Goal: Information Seeking & Learning: Learn about a topic

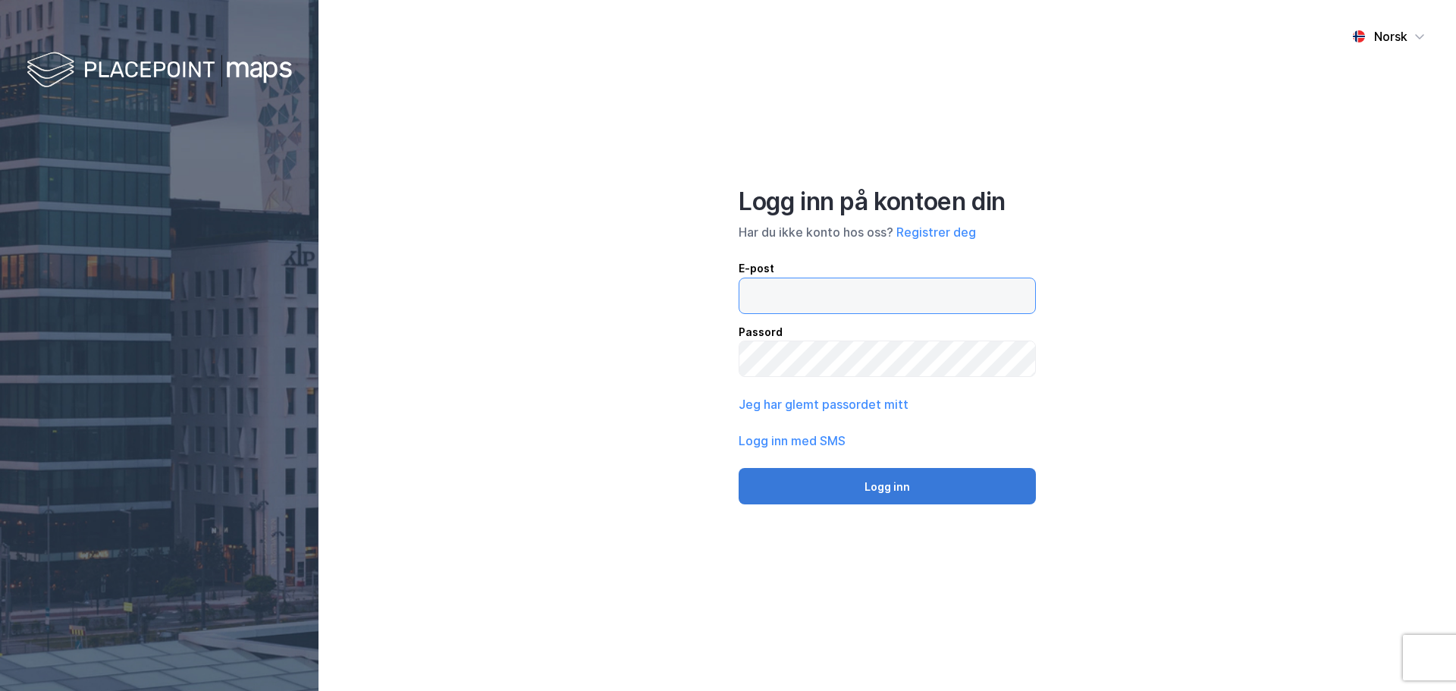
type input "[EMAIL_ADDRESS][DOMAIN_NAME]"
click at [844, 497] on button "Logg inn" at bounding box center [887, 486] width 297 height 36
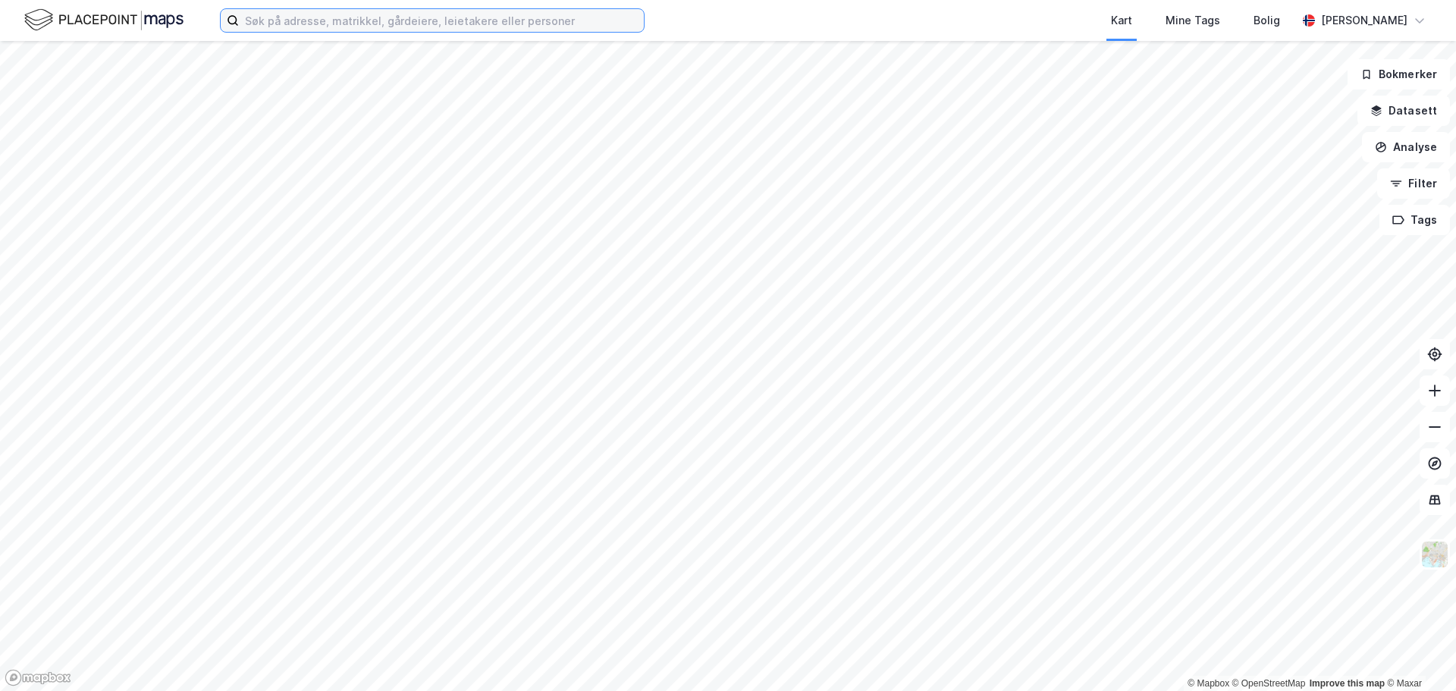
click at [322, 27] on input at bounding box center [441, 20] width 405 height 23
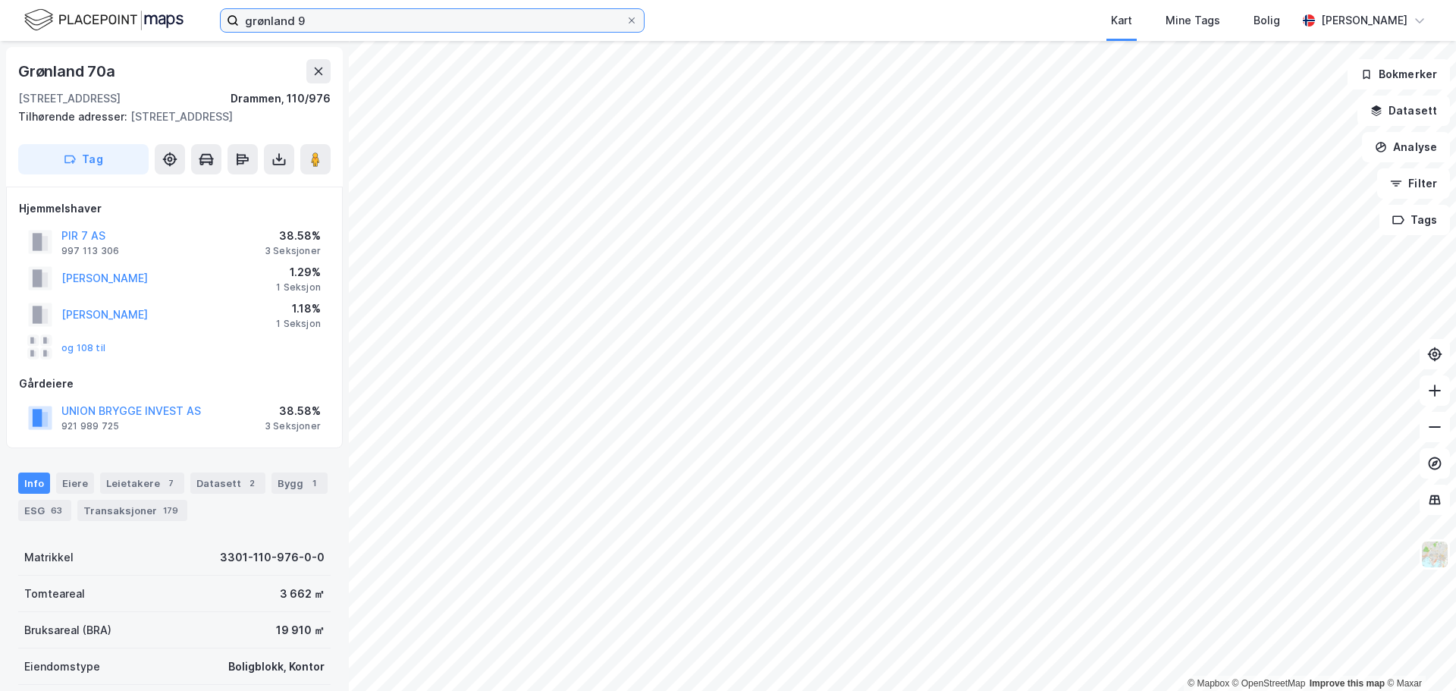
click at [269, 22] on input "grønland 9" at bounding box center [432, 20] width 387 height 23
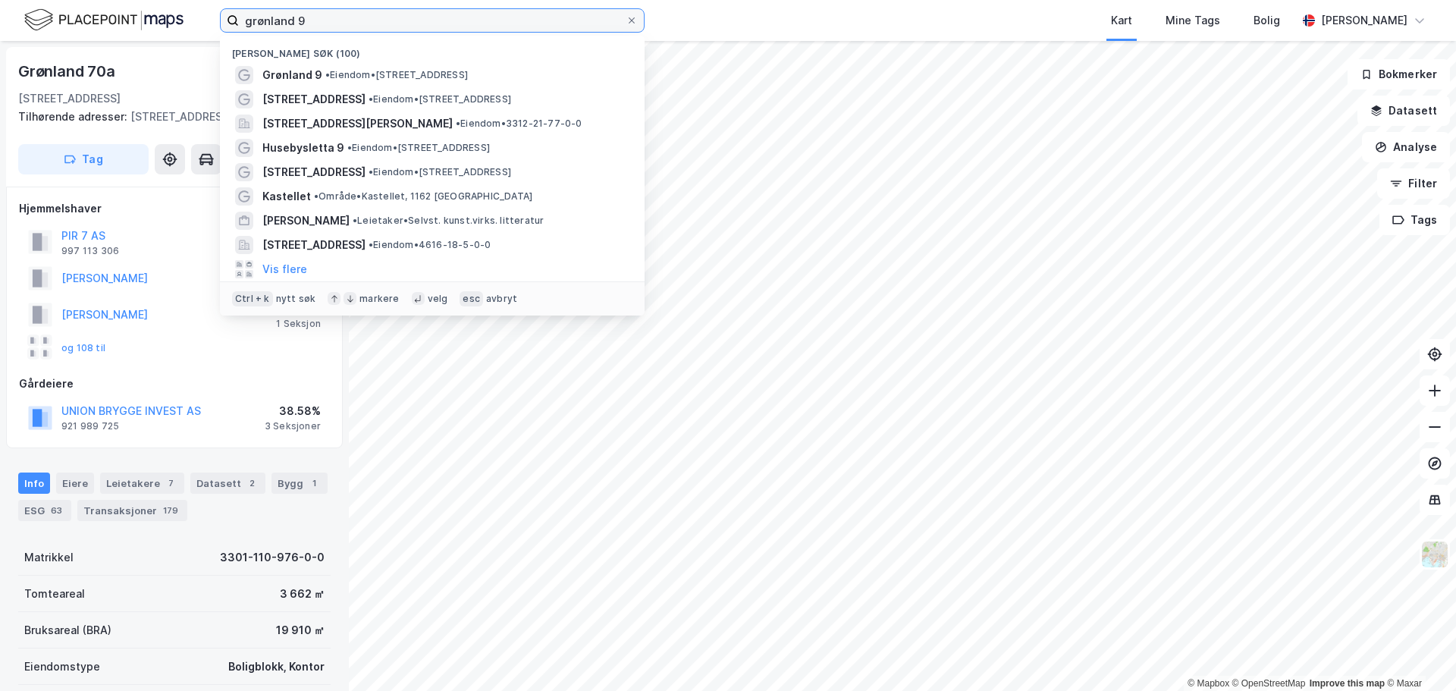
click at [269, 22] on input "grønland 9" at bounding box center [432, 20] width 387 height 23
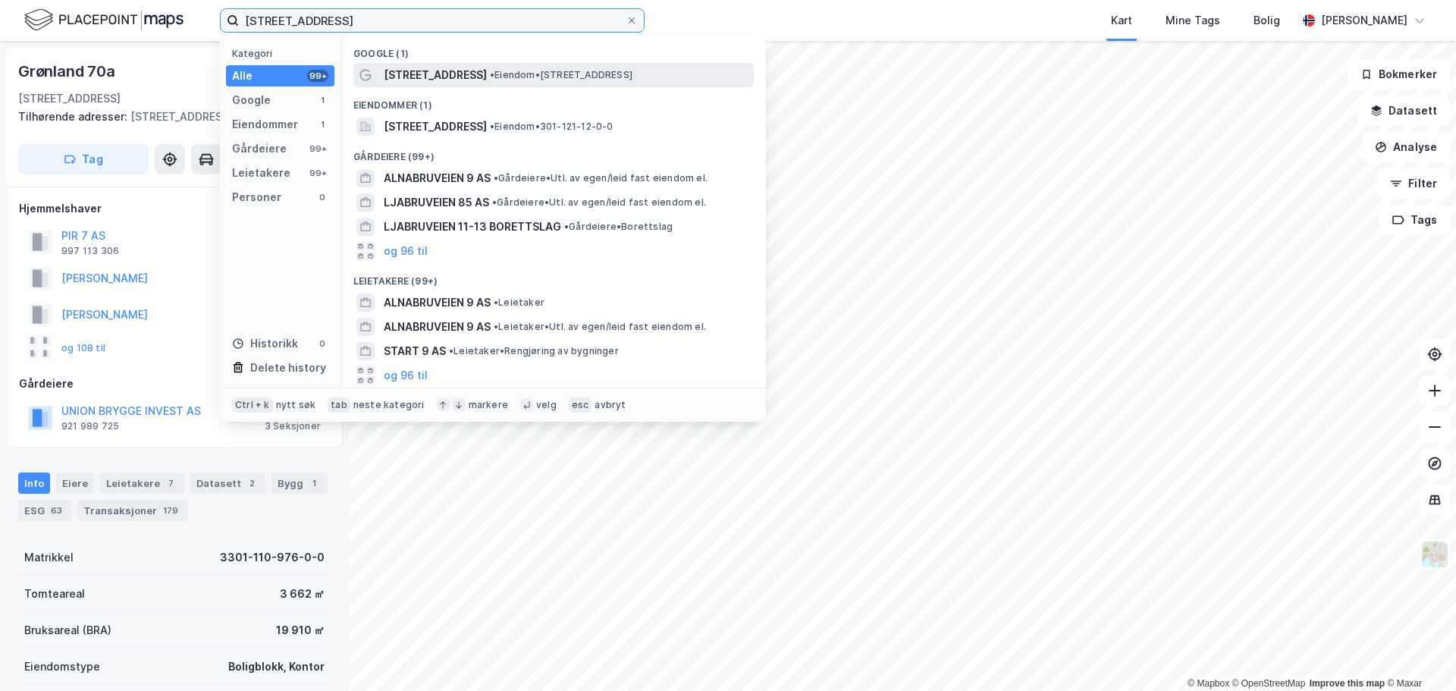
type input "[STREET_ADDRESS]"
